Goal: Information Seeking & Learning: Find specific fact

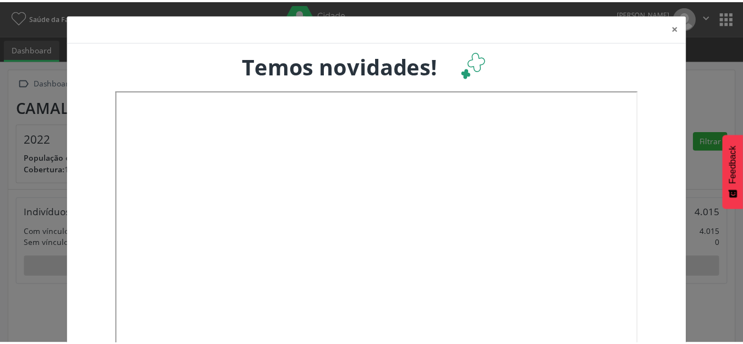
scroll to position [183, 245]
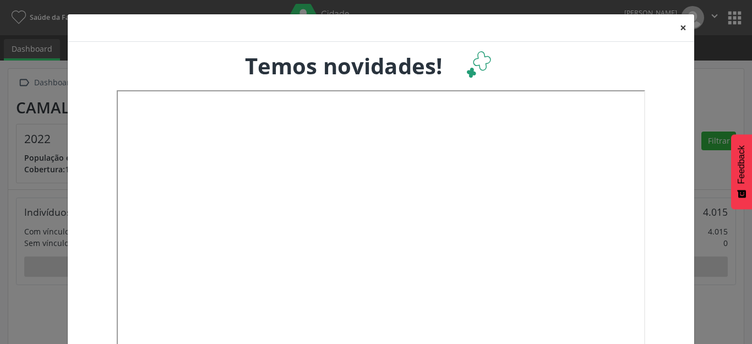
click at [674, 30] on button "×" at bounding box center [683, 27] width 22 height 27
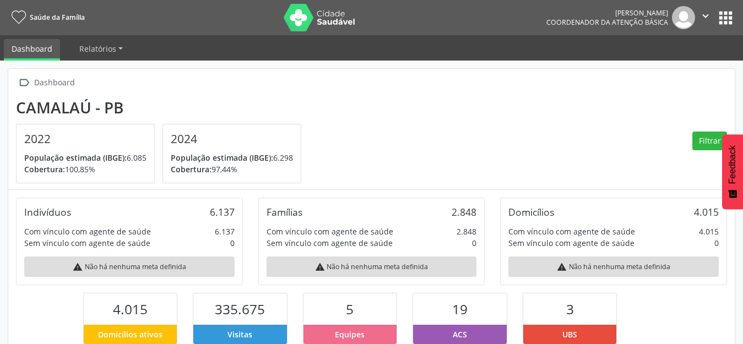
scroll to position [550261, 550201]
click at [570, 134] on section "Camalaú - PB 2022 População estimada (IBGE): 6.085 Cobertura: 100,85% 2024 Popu…" at bounding box center [371, 141] width 711 height 85
click at [724, 14] on button "apps" at bounding box center [725, 17] width 19 height 19
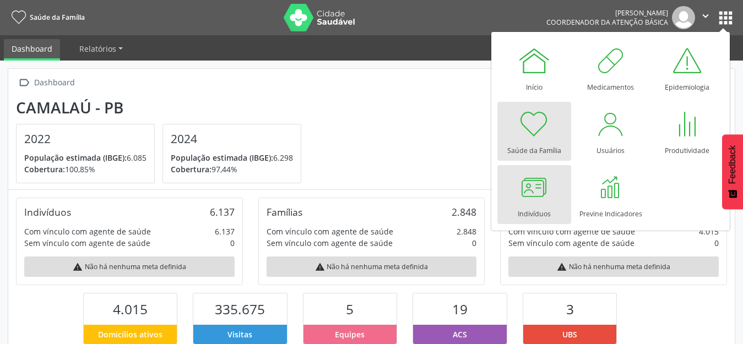
click at [527, 206] on div "Indivíduos" at bounding box center [533, 211] width 33 height 15
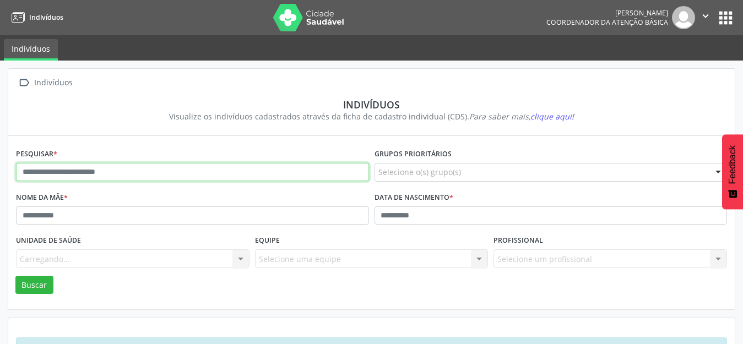
click at [100, 167] on input "text" at bounding box center [192, 172] width 353 height 19
type input "**********"
click at [15, 276] on button "Buscar" at bounding box center [34, 285] width 38 height 19
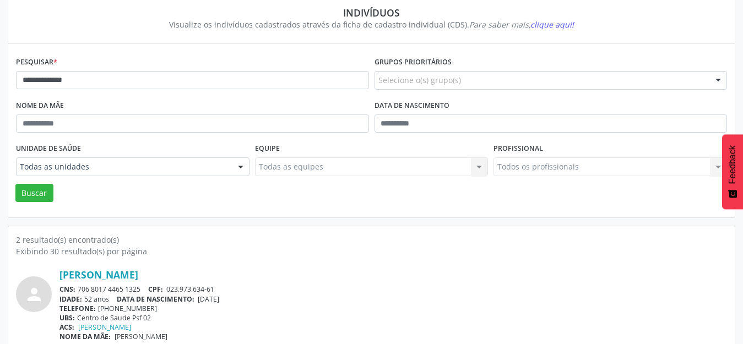
scroll to position [201, 0]
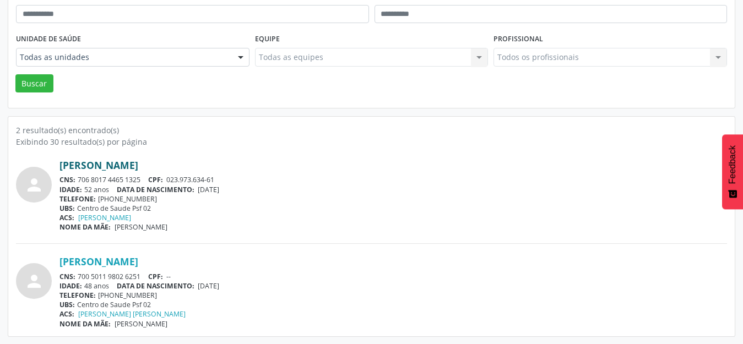
click at [138, 163] on link "[PERSON_NAME]" at bounding box center [98, 165] width 79 height 12
click at [414, 160] on div "[PERSON_NAME]" at bounding box center [392, 165] width 667 height 12
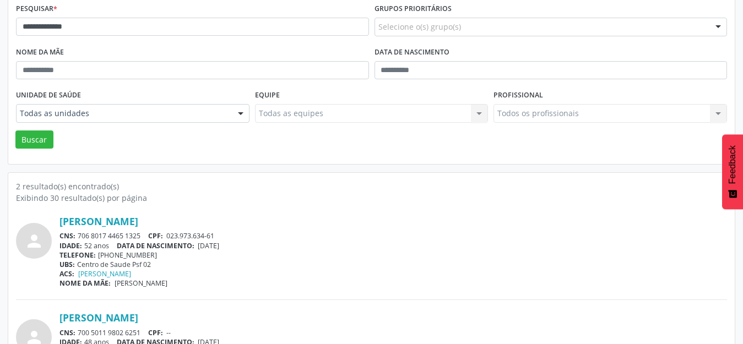
scroll to position [91, 0]
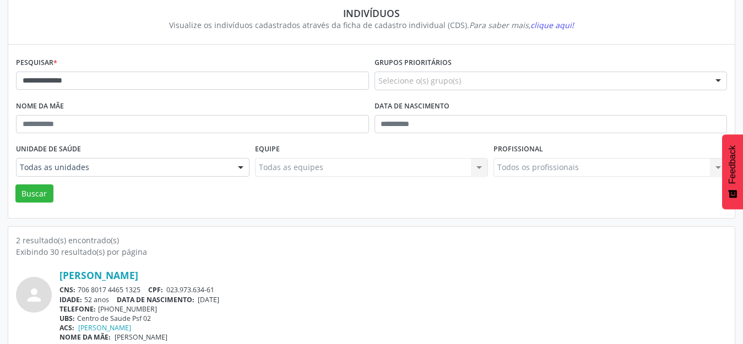
click at [189, 215] on div "**********" at bounding box center [371, 131] width 726 height 173
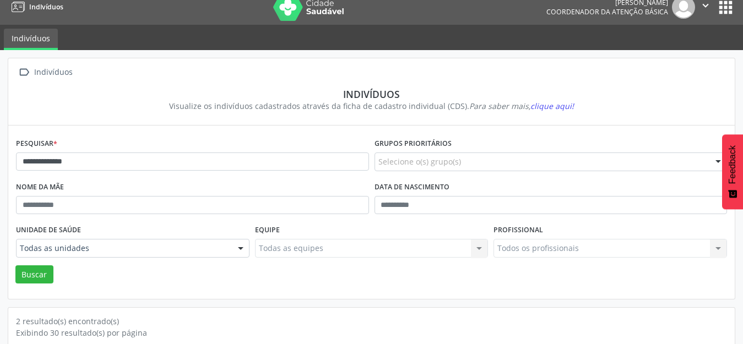
scroll to position [0, 0]
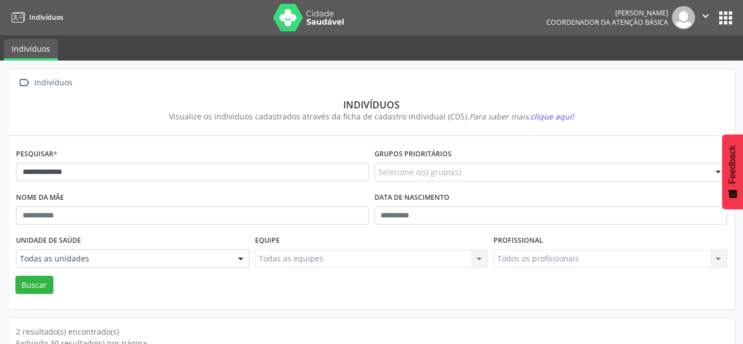
click at [303, 303] on div "**********" at bounding box center [371, 222] width 726 height 173
click at [723, 10] on button "apps" at bounding box center [725, 17] width 19 height 19
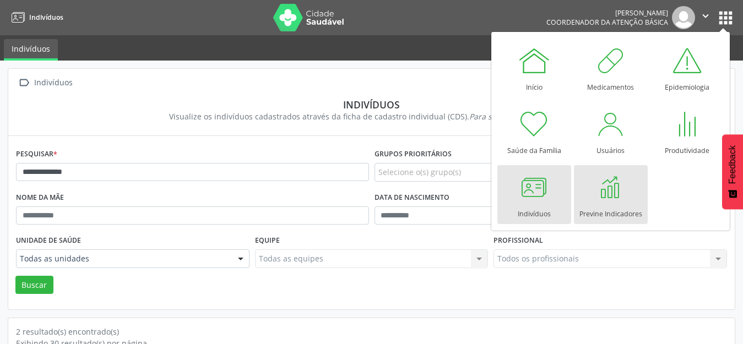
click at [614, 189] on div at bounding box center [610, 187] width 33 height 33
